Goal: Task Accomplishment & Management: Manage account settings

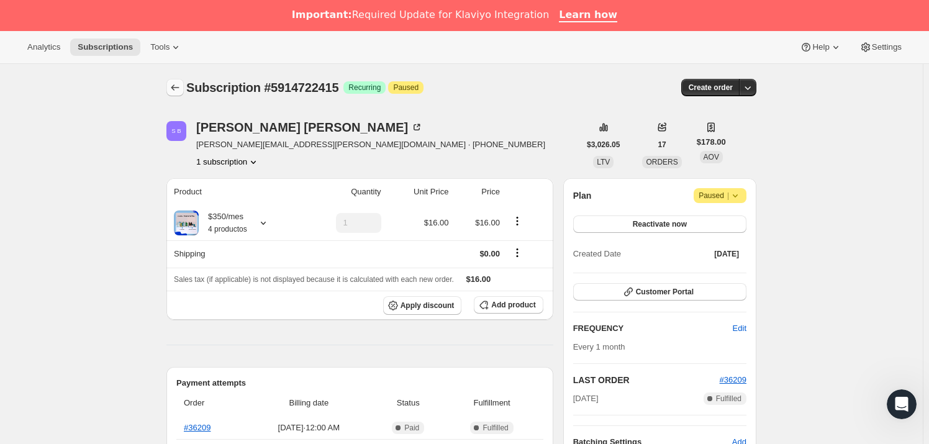
click at [179, 86] on icon "Subscriptions" at bounding box center [175, 87] width 12 height 12
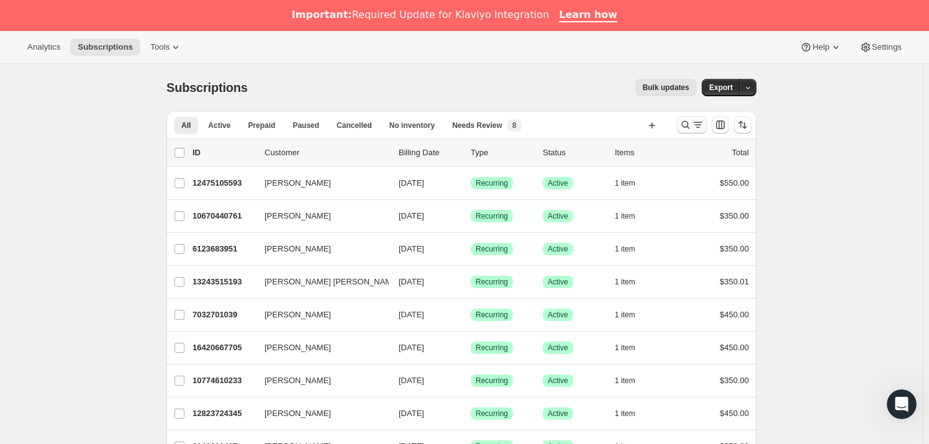
click at [683, 122] on icon "Search and filter results" at bounding box center [686, 125] width 12 height 12
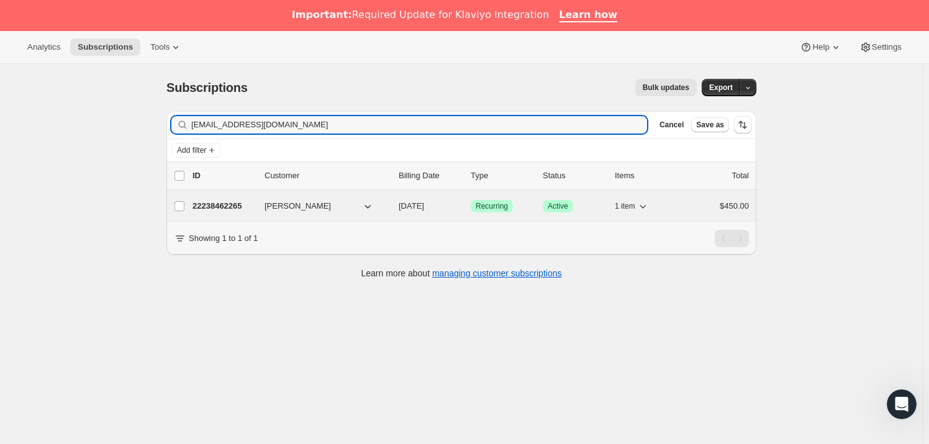
type input "[EMAIL_ADDRESS][DOMAIN_NAME]"
click at [366, 207] on icon "button" at bounding box center [368, 206] width 12 height 12
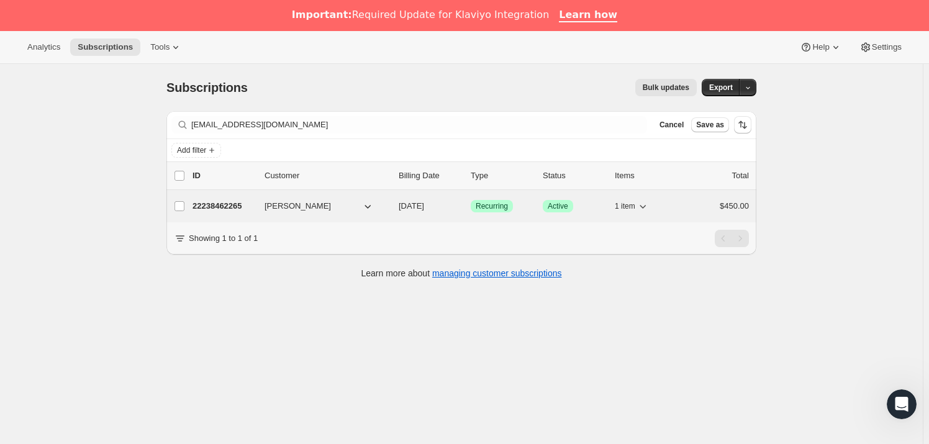
click at [331, 209] on span "[PERSON_NAME]" at bounding box center [298, 206] width 66 height 12
click at [320, 203] on span "[PERSON_NAME]" at bounding box center [298, 206] width 66 height 12
click at [216, 206] on p "22238462265" at bounding box center [224, 206] width 62 height 12
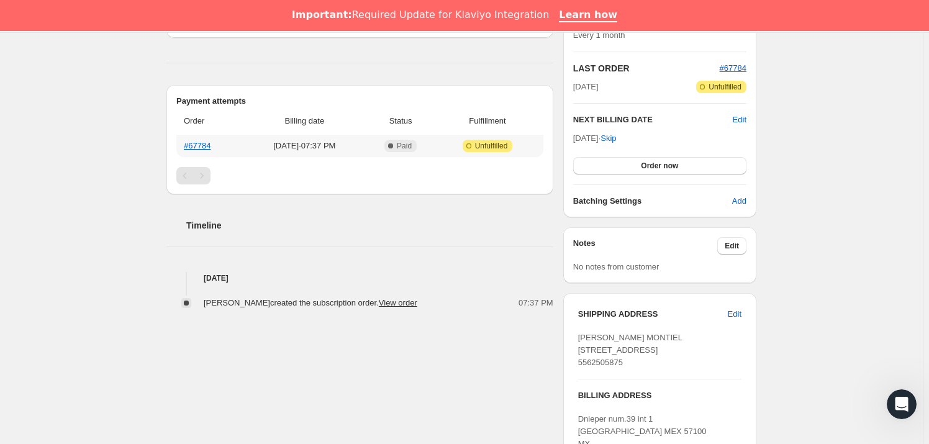
scroll to position [376, 0]
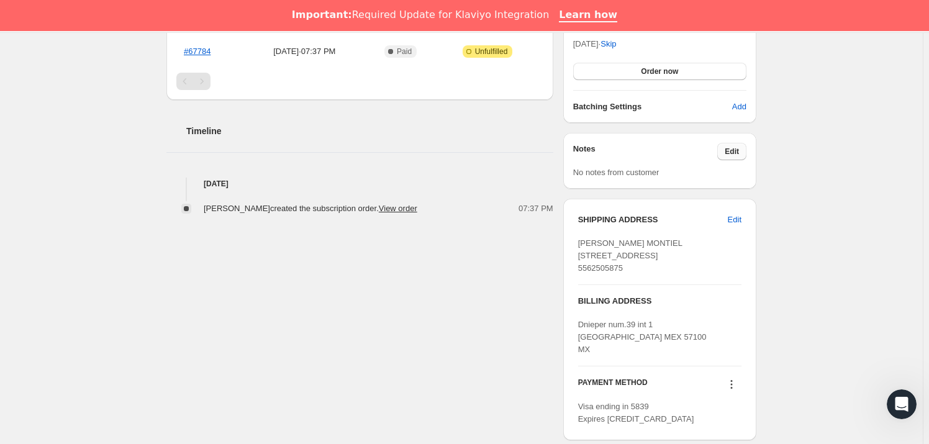
click at [739, 151] on span "Edit" at bounding box center [732, 152] width 14 height 10
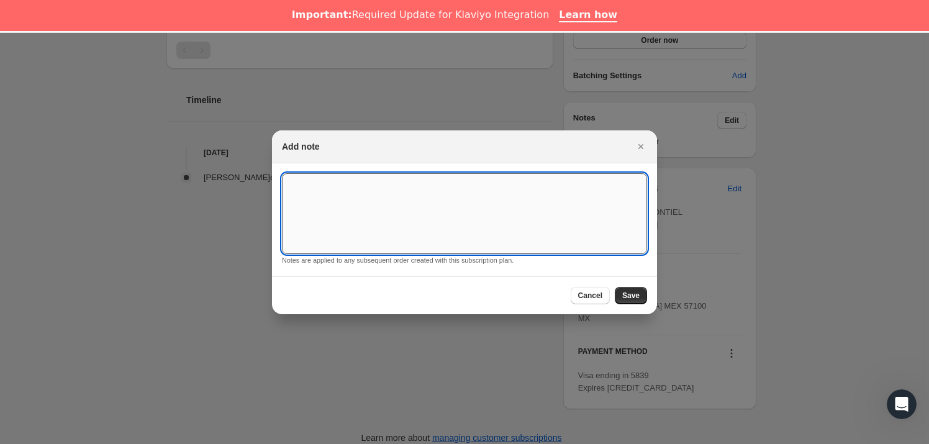
click at [429, 192] on textarea ":rem:" at bounding box center [464, 213] width 365 height 81
type textarea "*SUSK CONFIRM*"
click at [639, 296] on span "Save" at bounding box center [630, 296] width 17 height 10
